Goal: Task Accomplishment & Management: Manage account settings

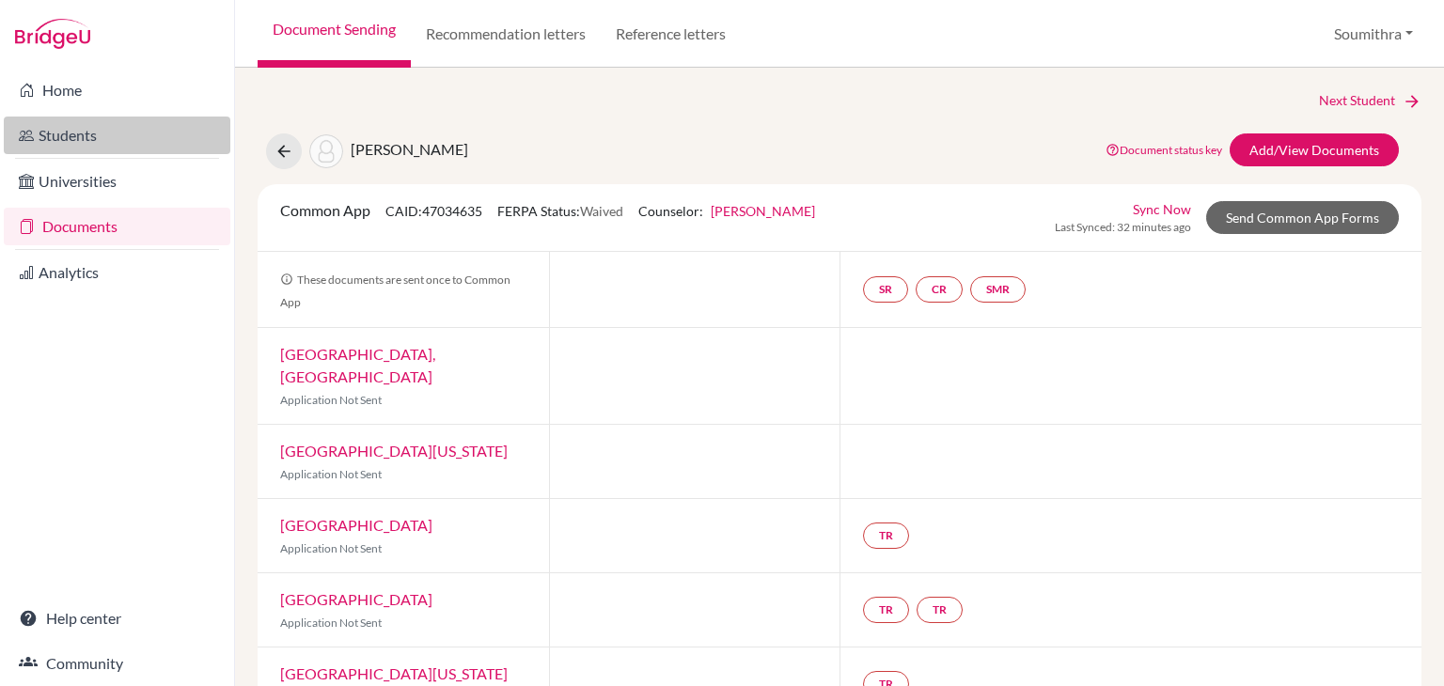
click at [103, 133] on link "Students" at bounding box center [117, 136] width 227 height 38
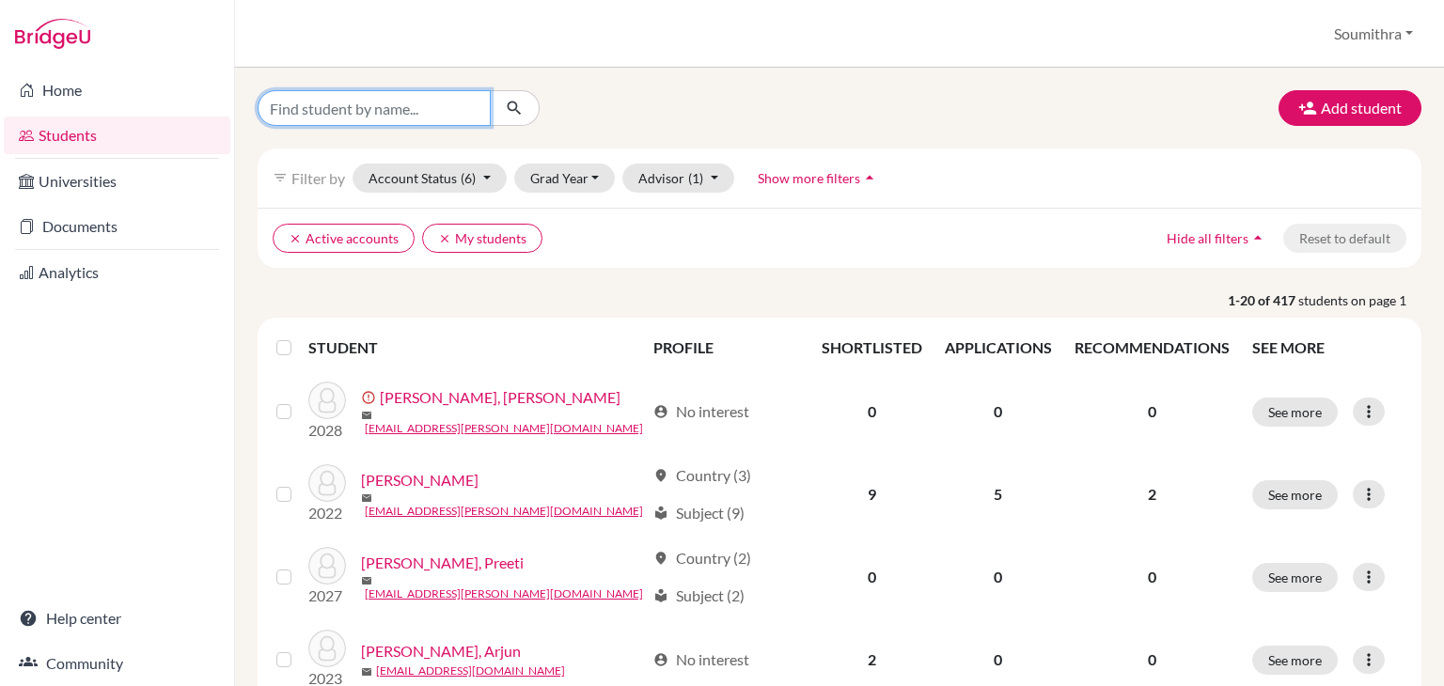
click at [431, 116] on input "Find student by name..." at bounding box center [374, 108] width 233 height 36
type input "aryan dinesh"
click at [524, 118] on button "submit" at bounding box center [515, 108] width 50 height 36
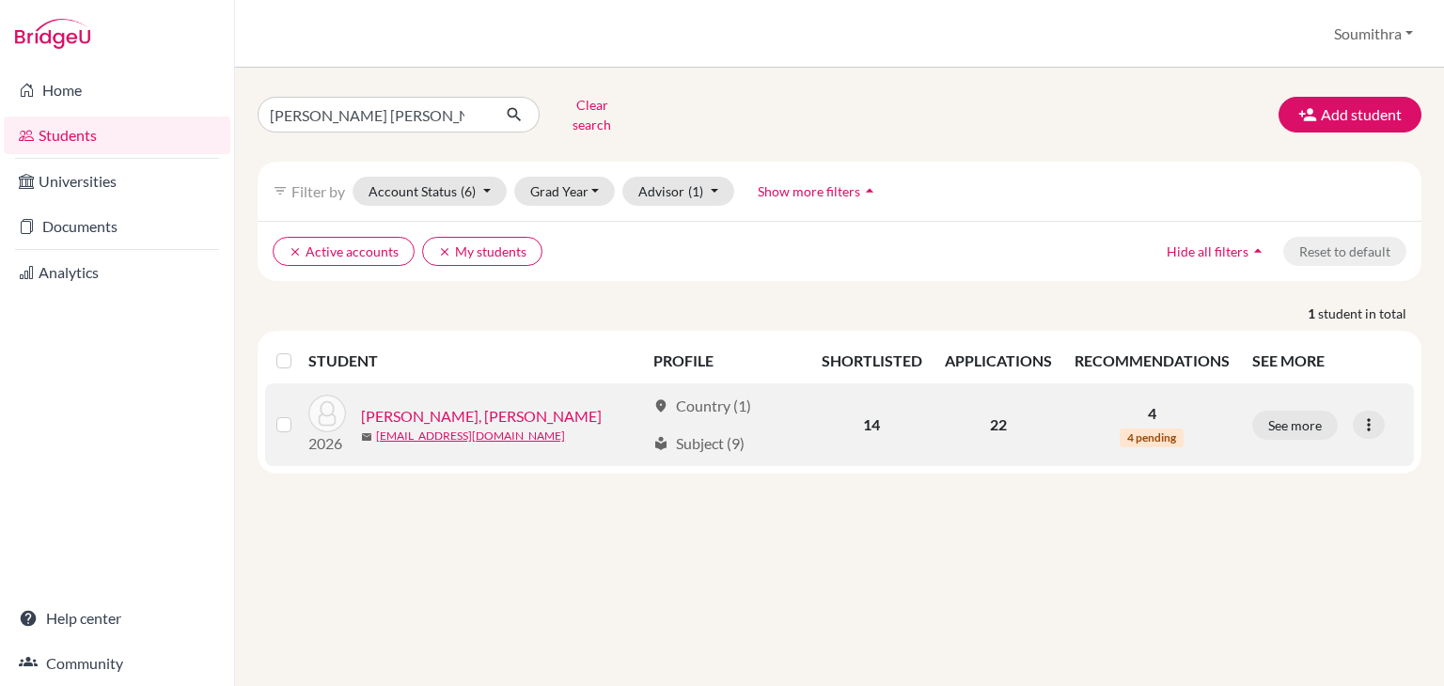
click at [430, 405] on link "Dinesh, Aryan" at bounding box center [481, 416] width 241 height 23
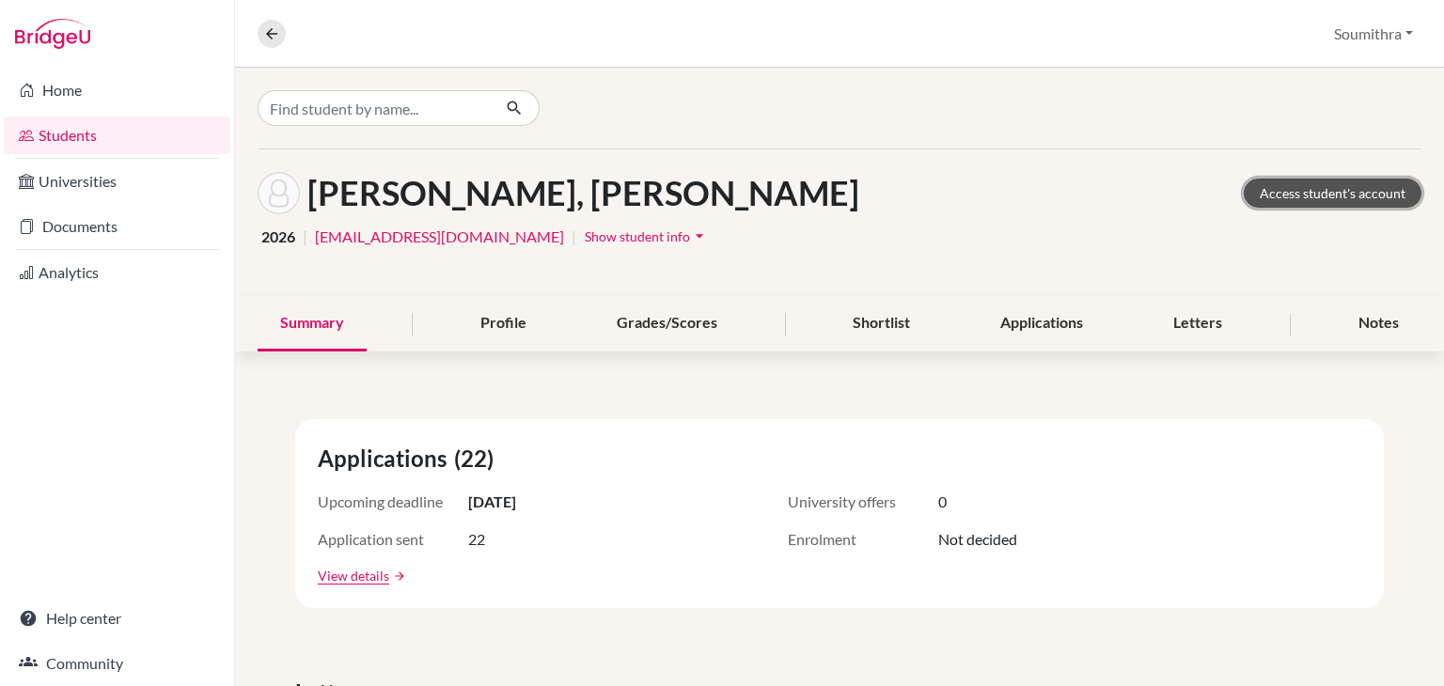
click at [1335, 200] on link "Access student's account" at bounding box center [1333, 193] width 178 height 29
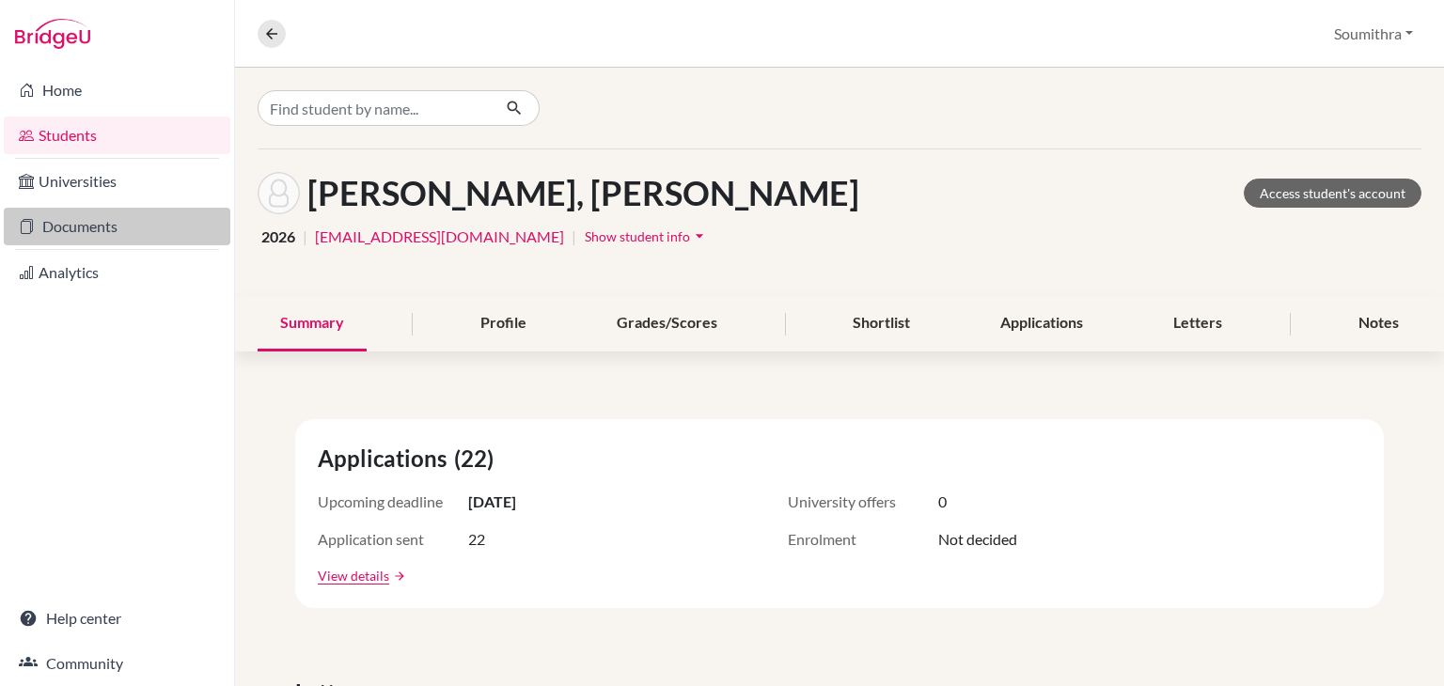
click at [121, 229] on link "Documents" at bounding box center [117, 227] width 227 height 38
